Goal: Transaction & Acquisition: Subscribe to service/newsletter

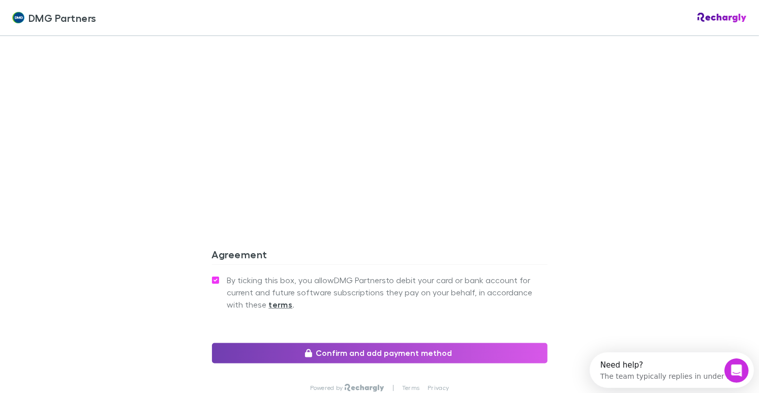
click at [263, 343] on button "Confirm and add payment method" at bounding box center [380, 353] width 336 height 20
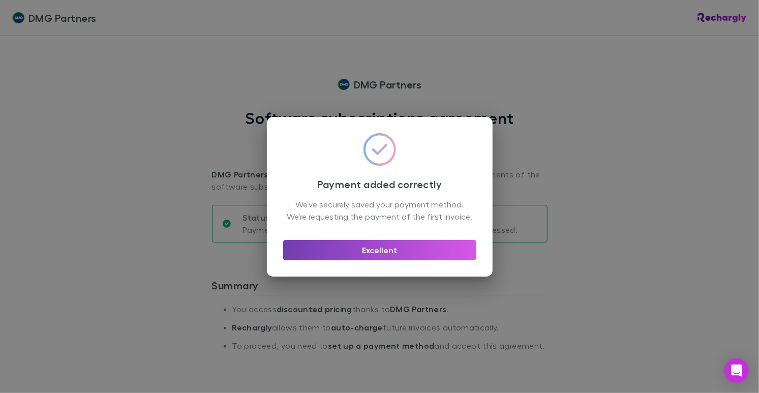
click at [415, 258] on button "Excellent" at bounding box center [379, 250] width 193 height 20
